Goal: Information Seeking & Learning: Learn about a topic

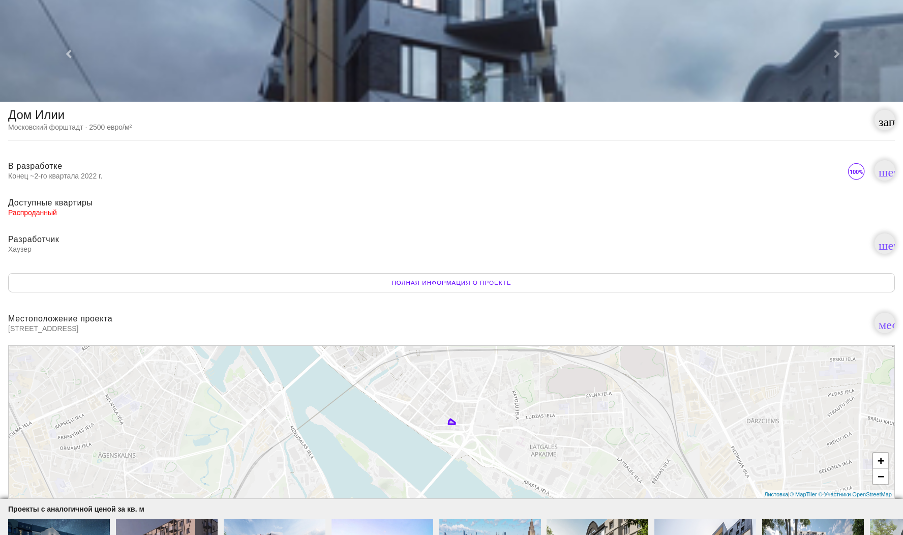
drag, startPoint x: 647, startPoint y: 43, endPoint x: 331, endPoint y: 169, distance: 340.6
click at [331, 169] on span "В разработке Конец ~2-го квартала 2022 г." at bounding box center [427, 170] width 838 height 18
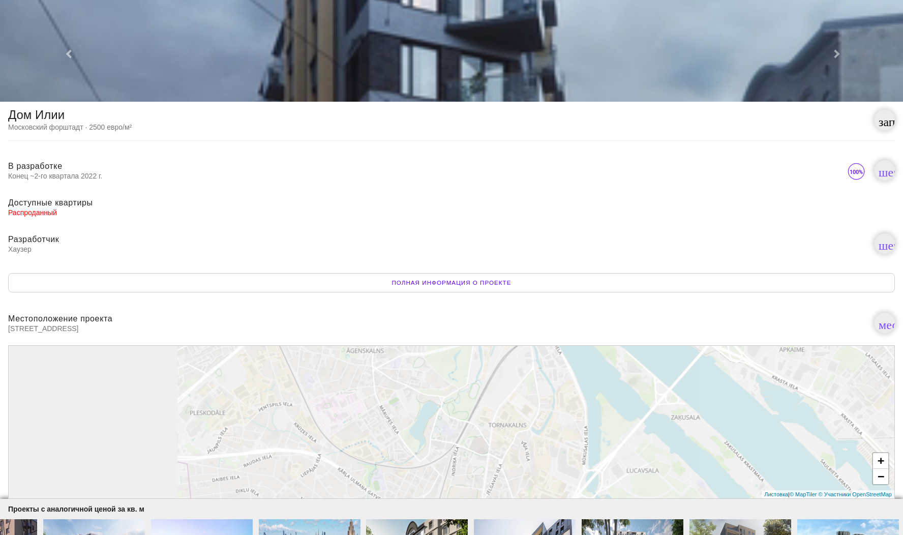
drag, startPoint x: 297, startPoint y: 427, endPoint x: 545, endPoint y: 322, distance: 269.4
click at [545, 322] on body "Дом Илии Московский форштадт · 2500 евро/м² запуск В разработке Конец ~2-го ква…" at bounding box center [451, 387] width 903 height 774
